Goal: Task Accomplishment & Management: Use online tool/utility

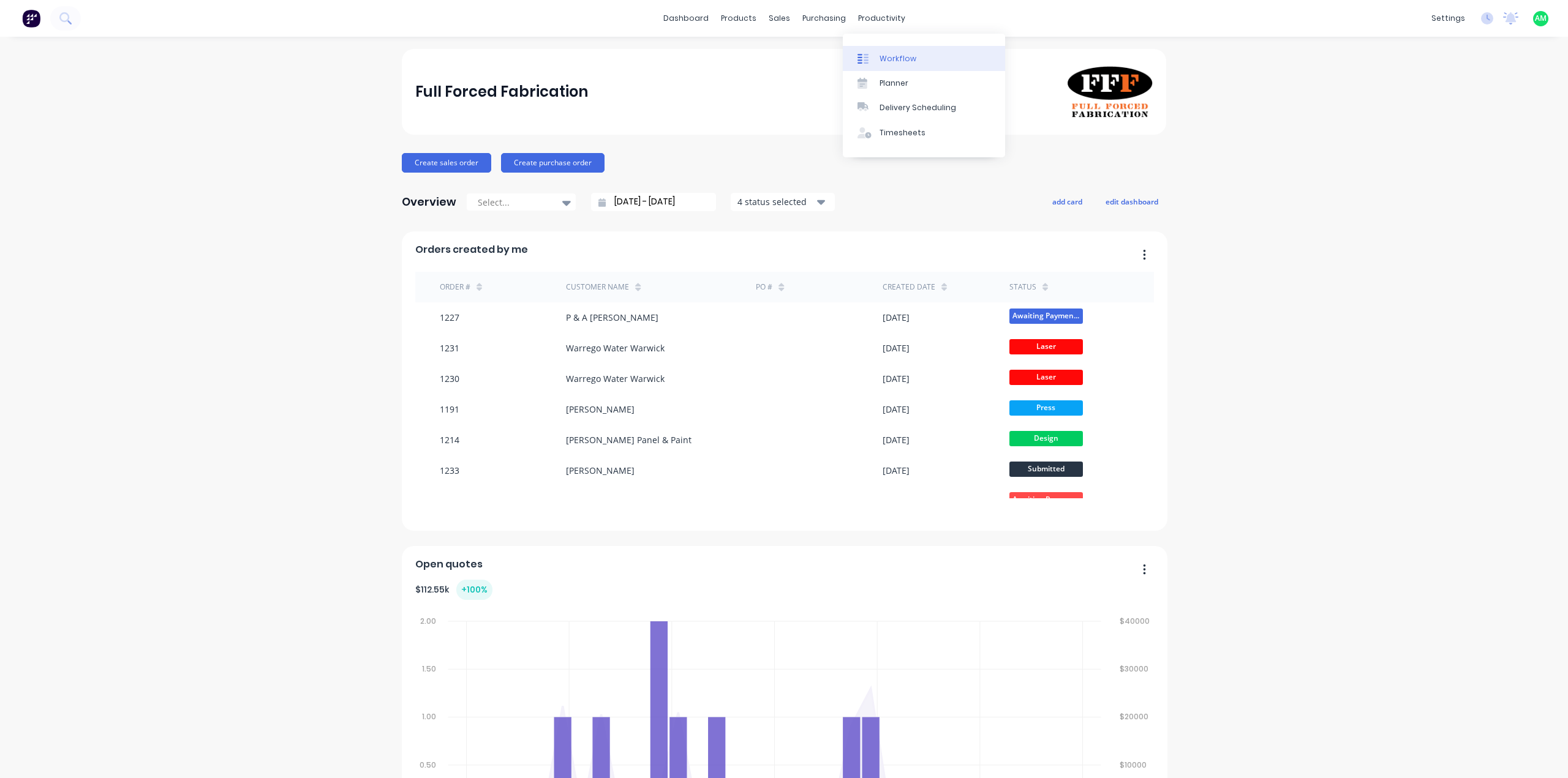
click at [873, 52] on link "Workflow" at bounding box center [923, 58] width 162 height 24
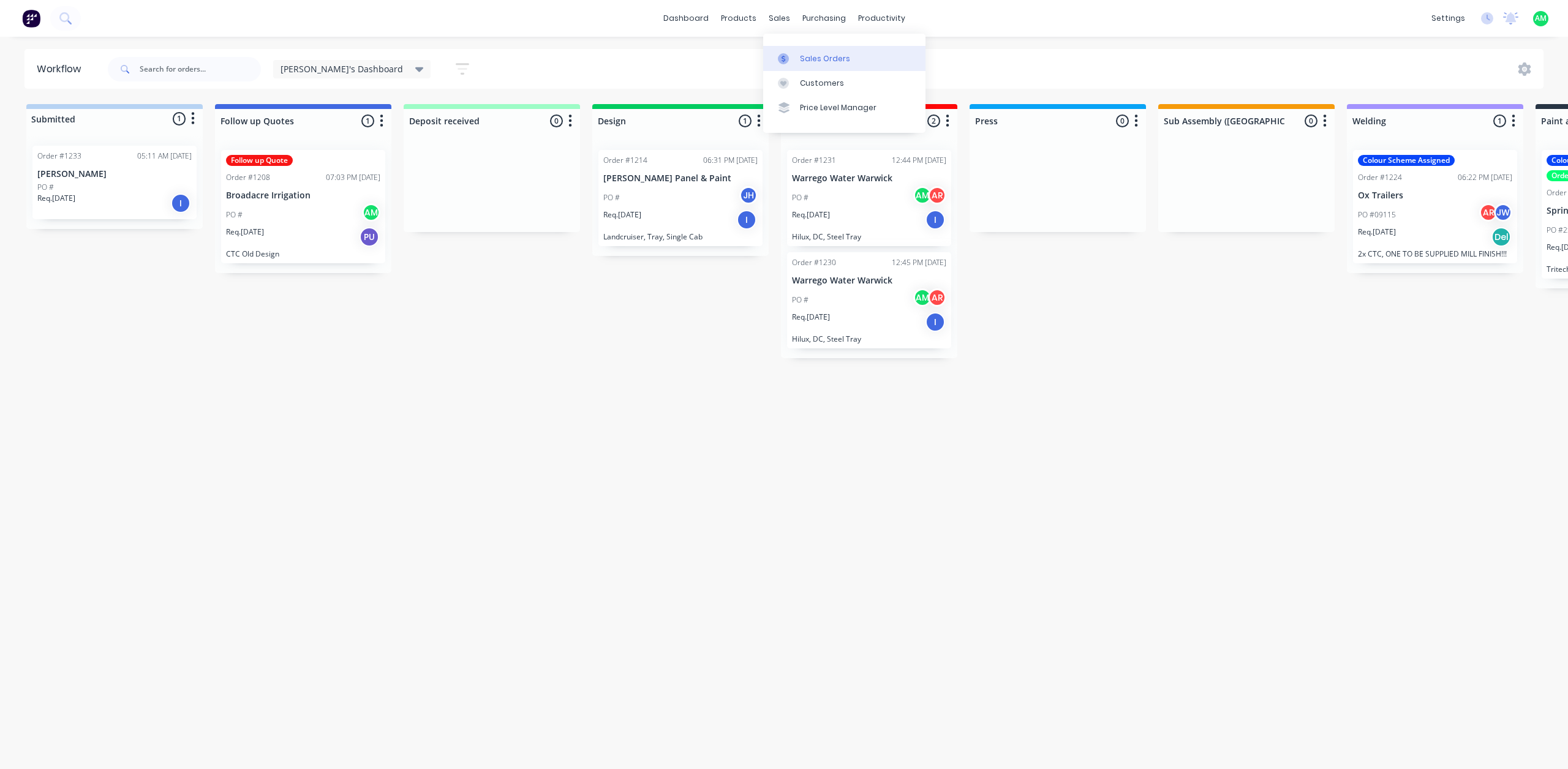
click at [779, 62] on icon at bounding box center [784, 59] width 11 height 11
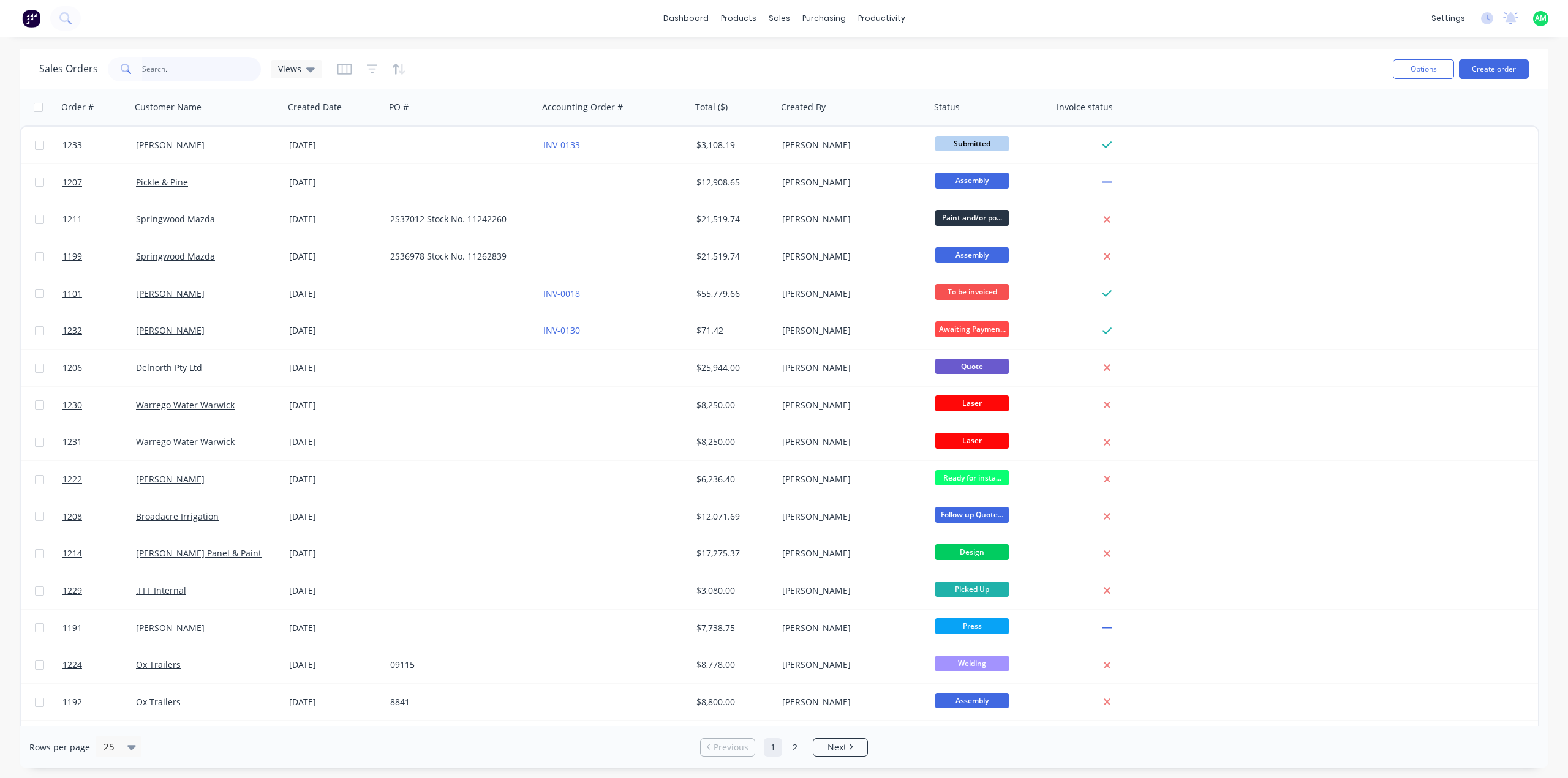
click at [167, 69] on input "text" at bounding box center [202, 69] width 119 height 24
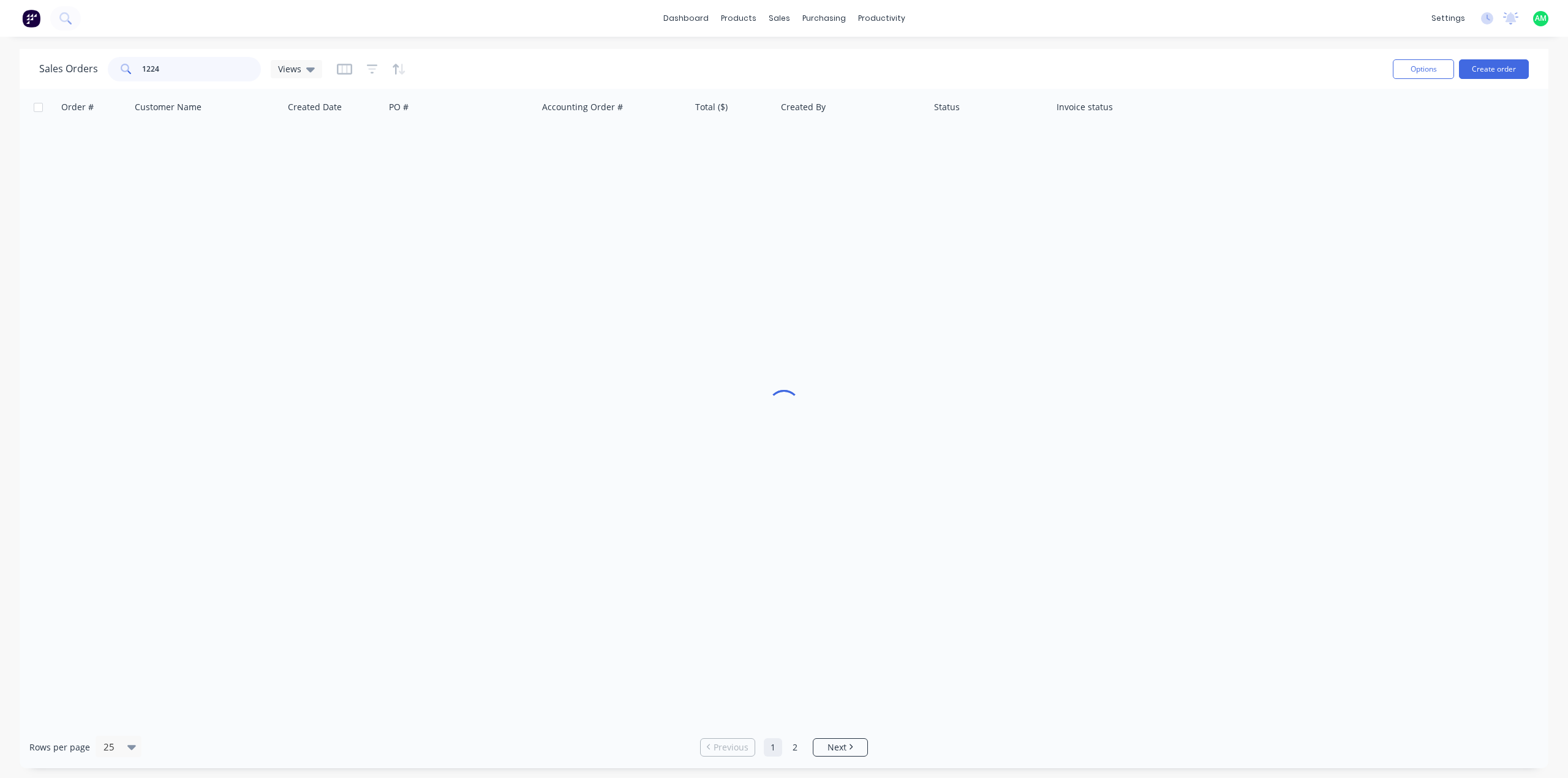
type input "1224"
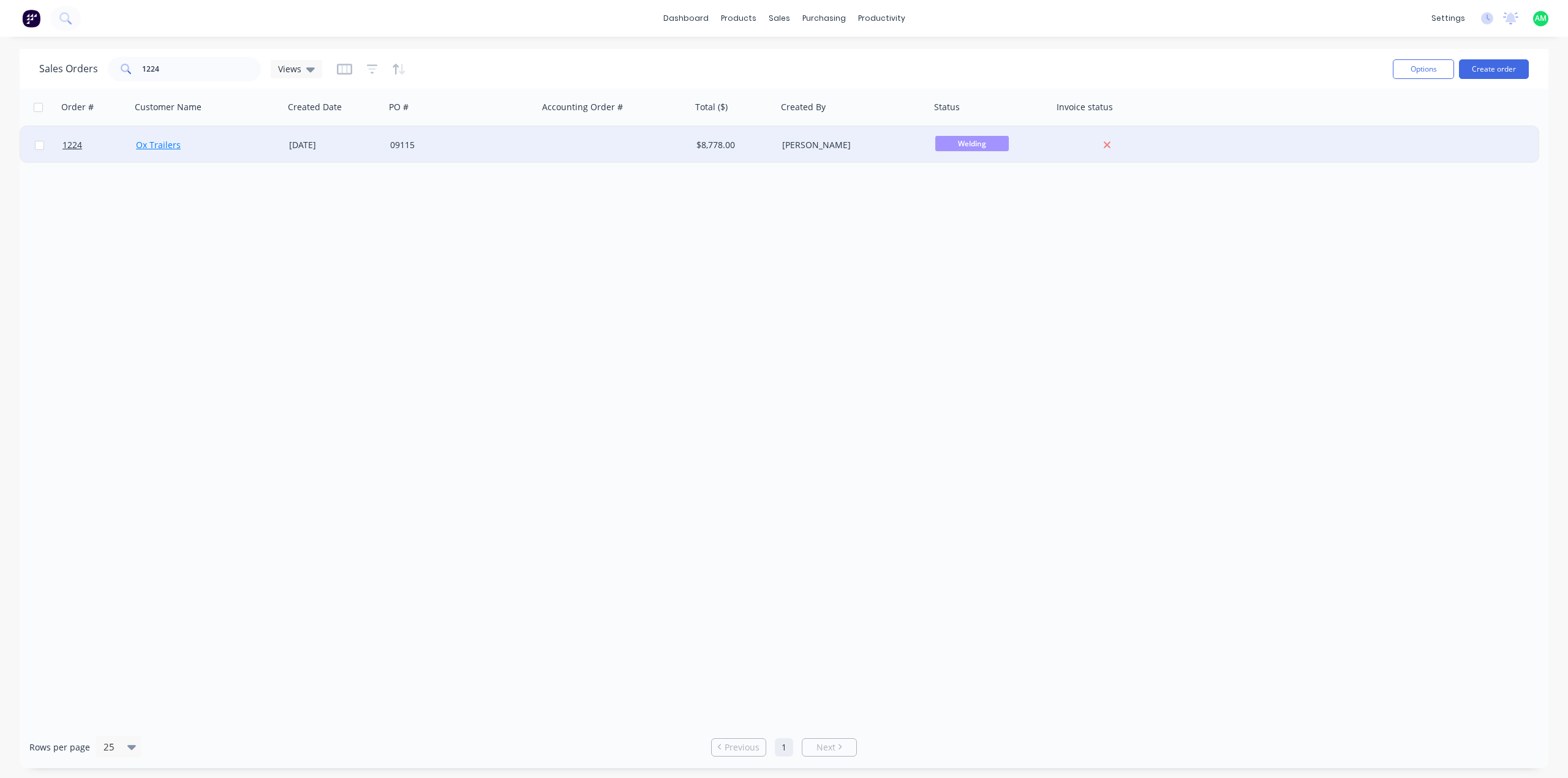
click at [169, 144] on link "Ox Trailers" at bounding box center [159, 144] width 45 height 12
click at [223, 149] on div "Ox Trailers" at bounding box center [204, 145] width 136 height 12
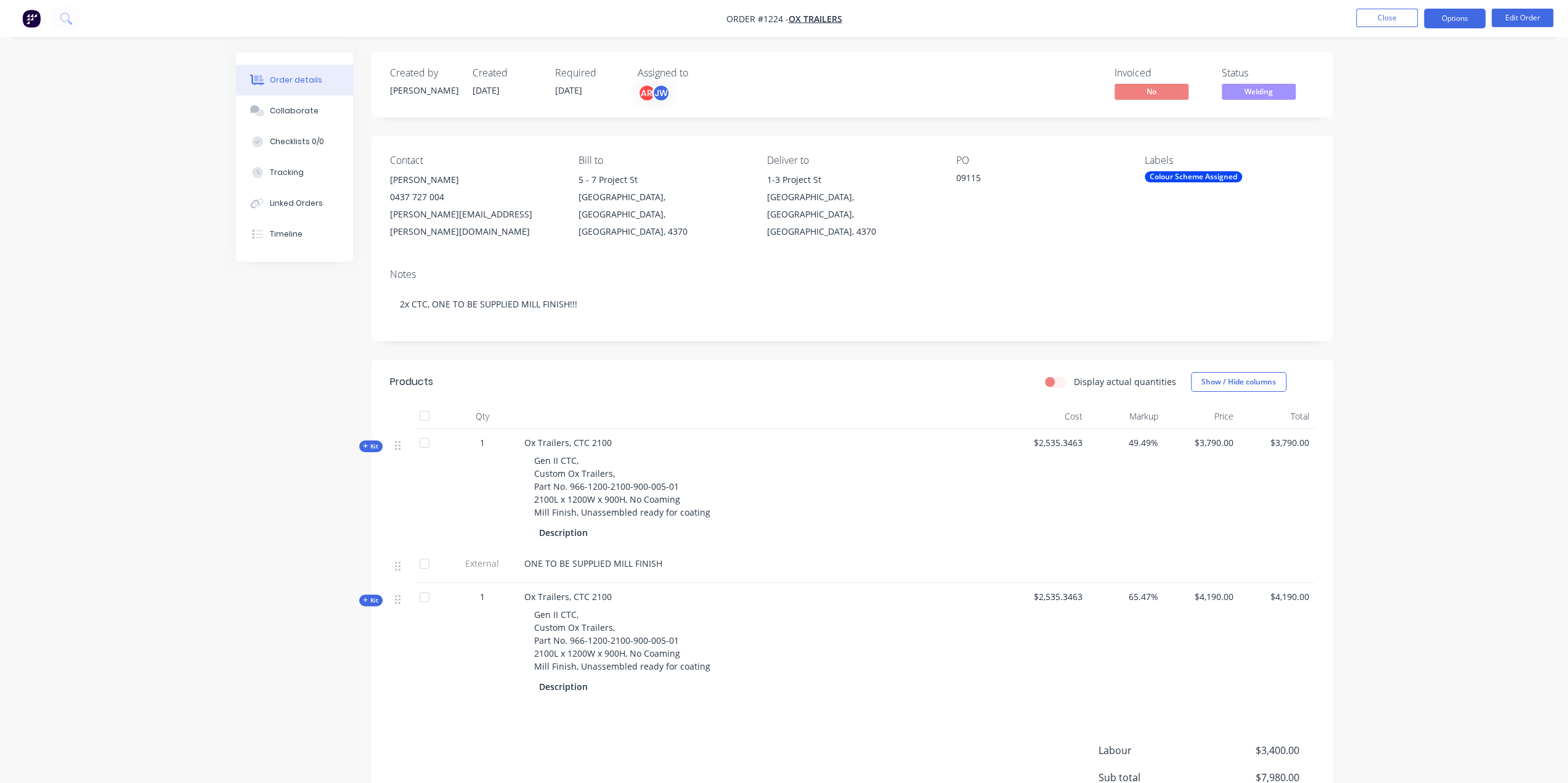
click at [1461, 18] on button "Options" at bounding box center [1454, 18] width 61 height 20
click at [1417, 162] on button "Delivery Docket" at bounding box center [1417, 173] width 136 height 25
click at [1411, 115] on div "Without pricing" at bounding box center [1417, 124] width 113 height 18
